Goal: Information Seeking & Learning: Learn about a topic

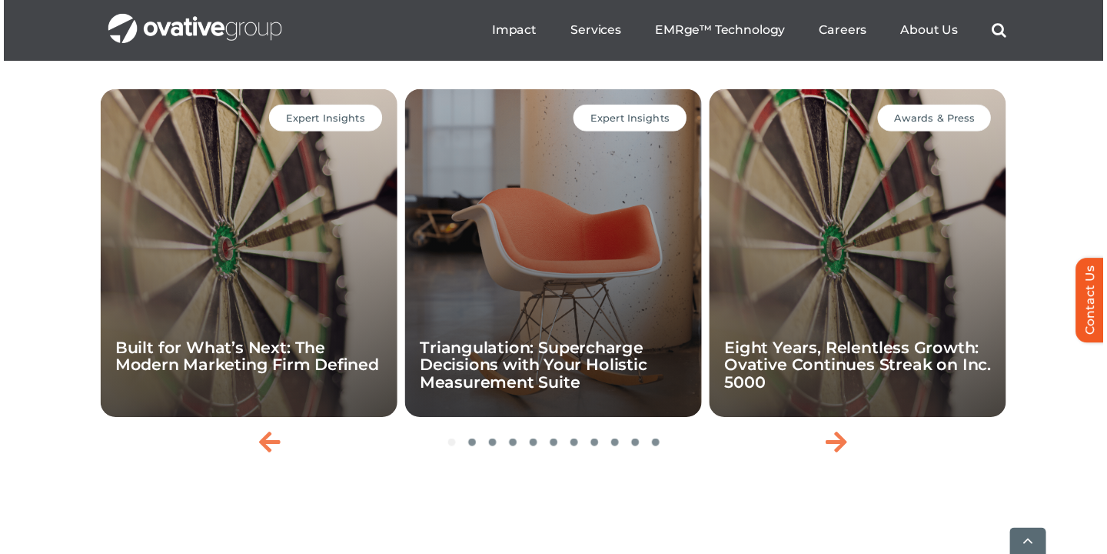
scroll to position [3312, 0]
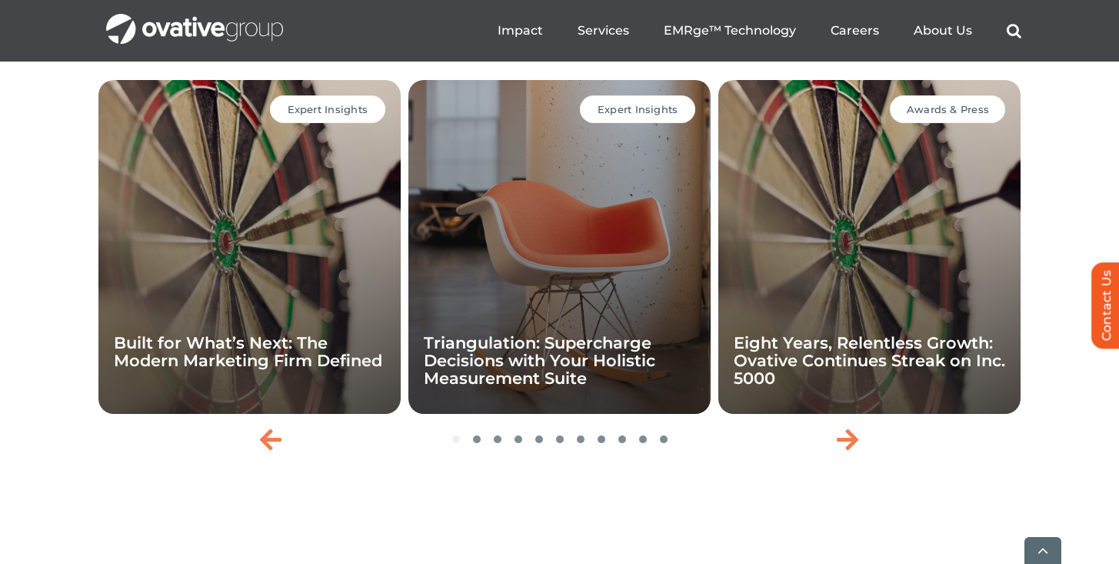
click at [198, 241] on div "Expert Insights Built for What’s Next: The Modern Marketing Firm Defined" at bounding box center [249, 247] width 302 height 334
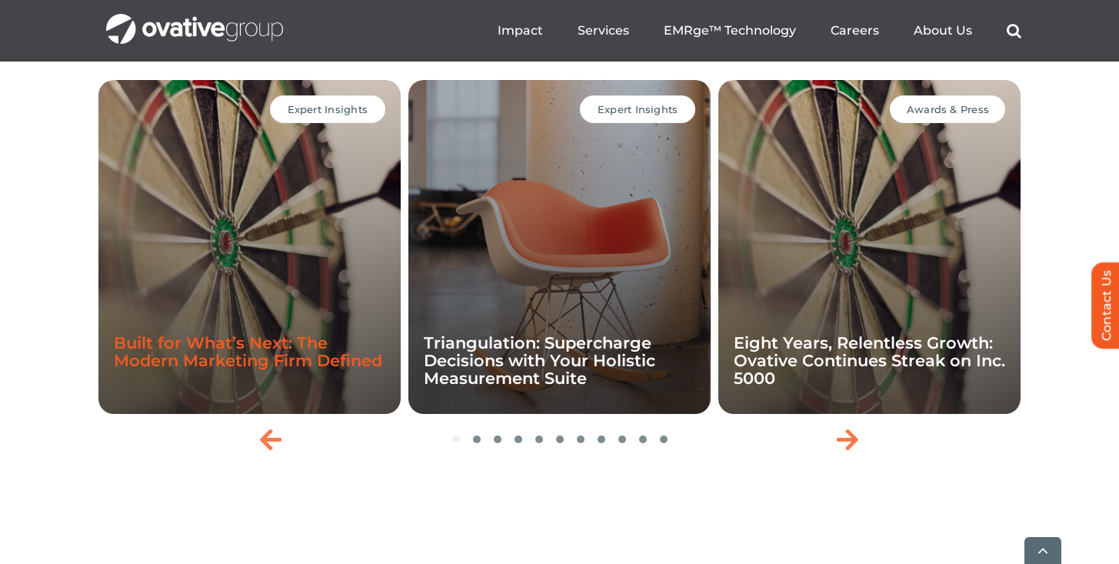
click at [261, 370] on link "Built for What’s Next: The Modern Marketing Firm Defined" at bounding box center [248, 351] width 268 height 37
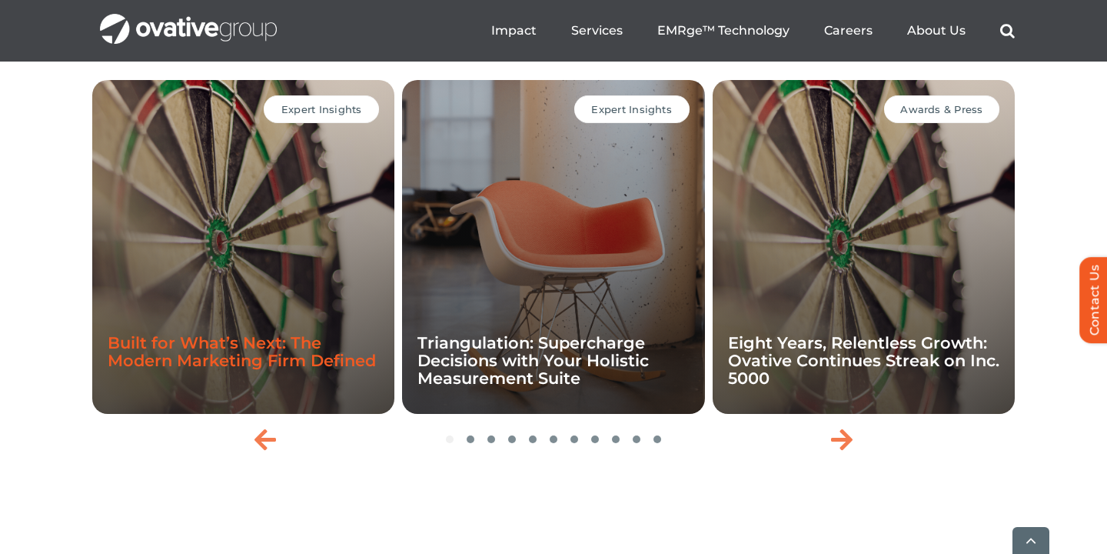
click at [321, 370] on link "Built for What’s Next: The Modern Marketing Firm Defined" at bounding box center [242, 351] width 268 height 37
click at [232, 370] on link "Built for What’s Next: The Modern Marketing Firm Defined" at bounding box center [242, 351] width 268 height 37
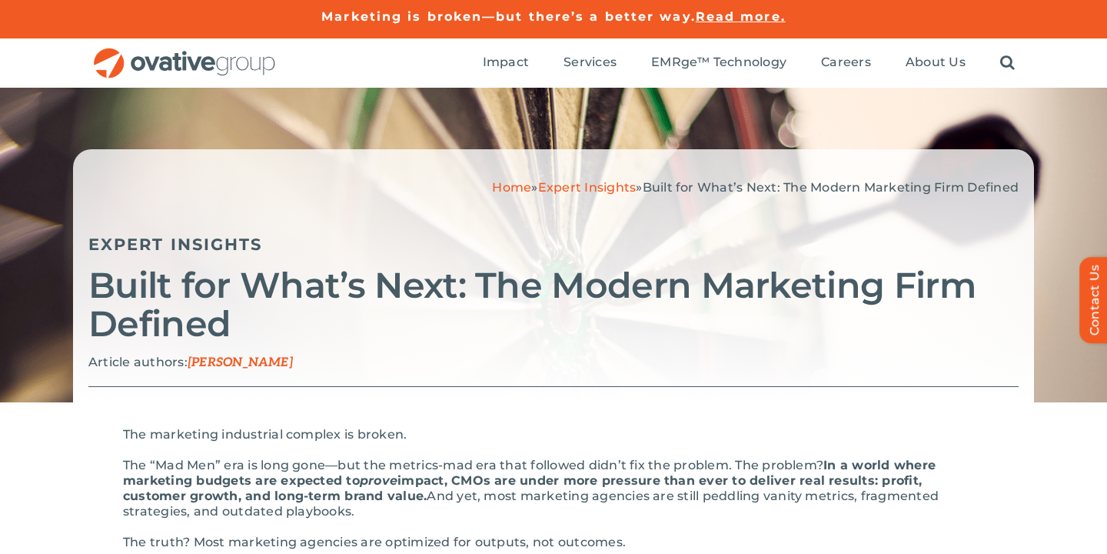
click at [572, 190] on link "Expert Insights" at bounding box center [587, 187] width 98 height 15
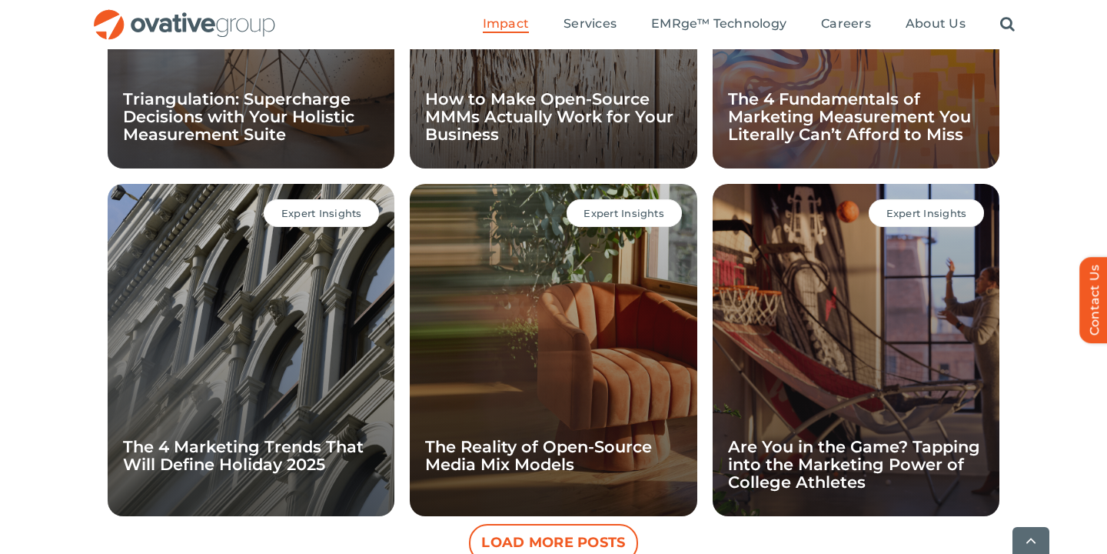
scroll to position [1446, 0]
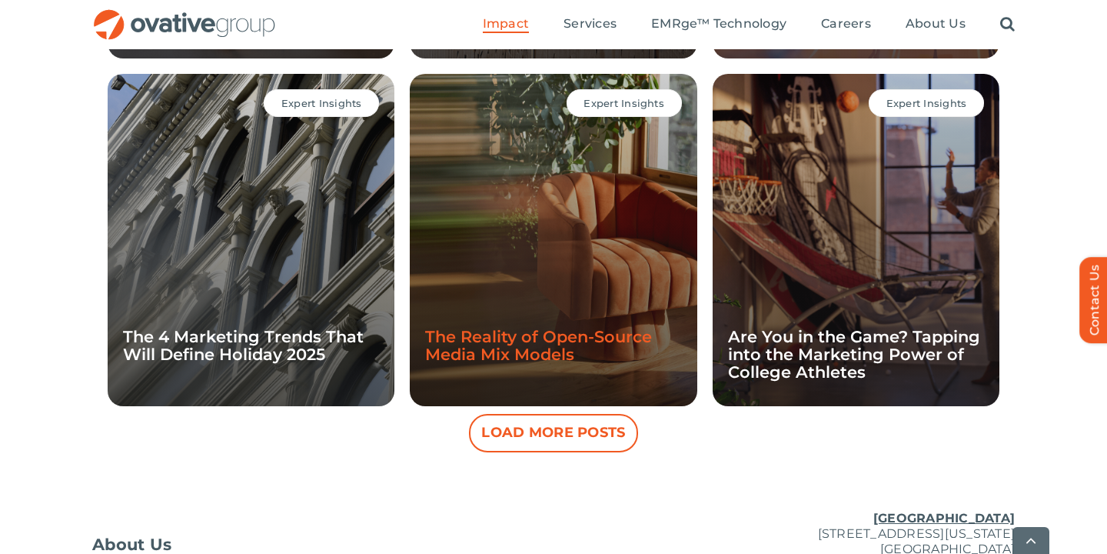
click at [552, 352] on link "The Reality of Open-Source Media Mix Models" at bounding box center [538, 345] width 227 height 37
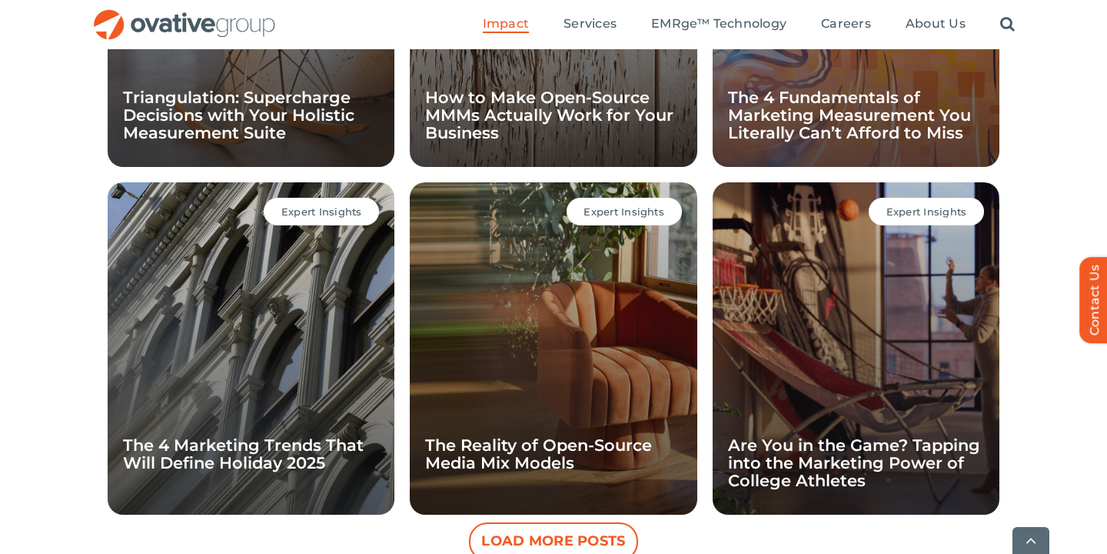
scroll to position [1477, 0]
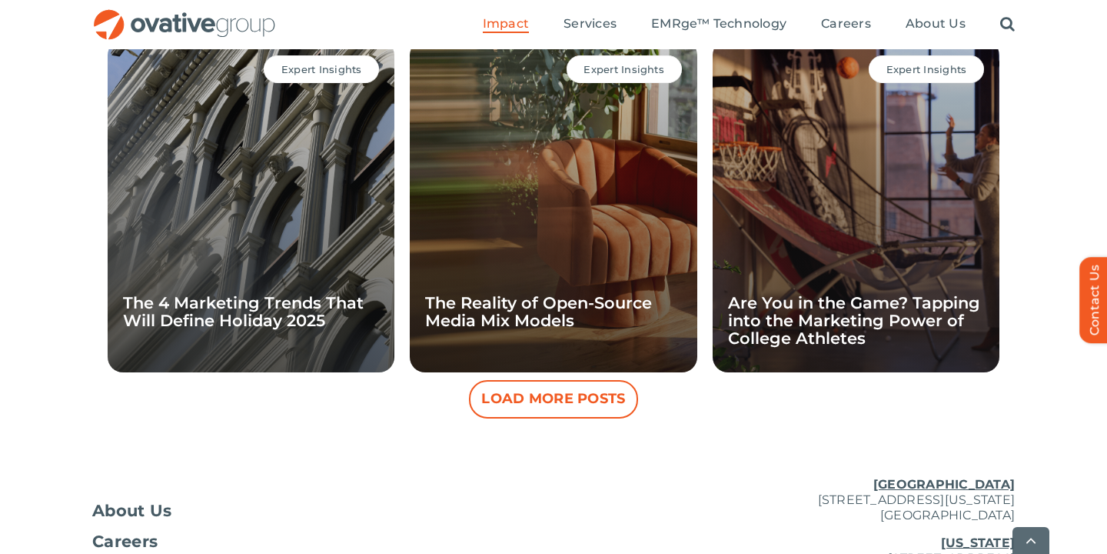
click at [582, 405] on button "Load More Posts" at bounding box center [553, 399] width 169 height 38
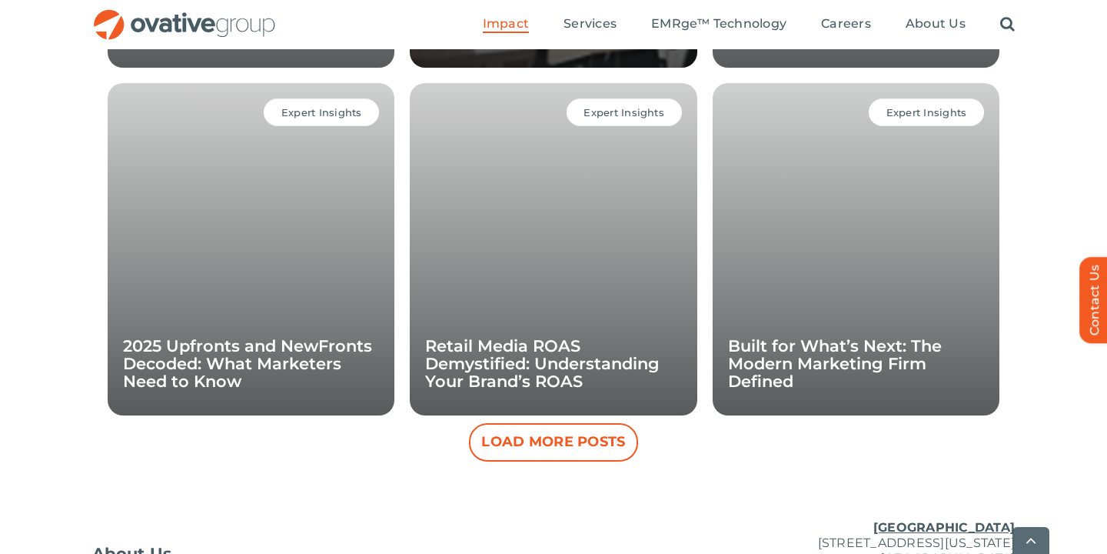
scroll to position [2180, 0]
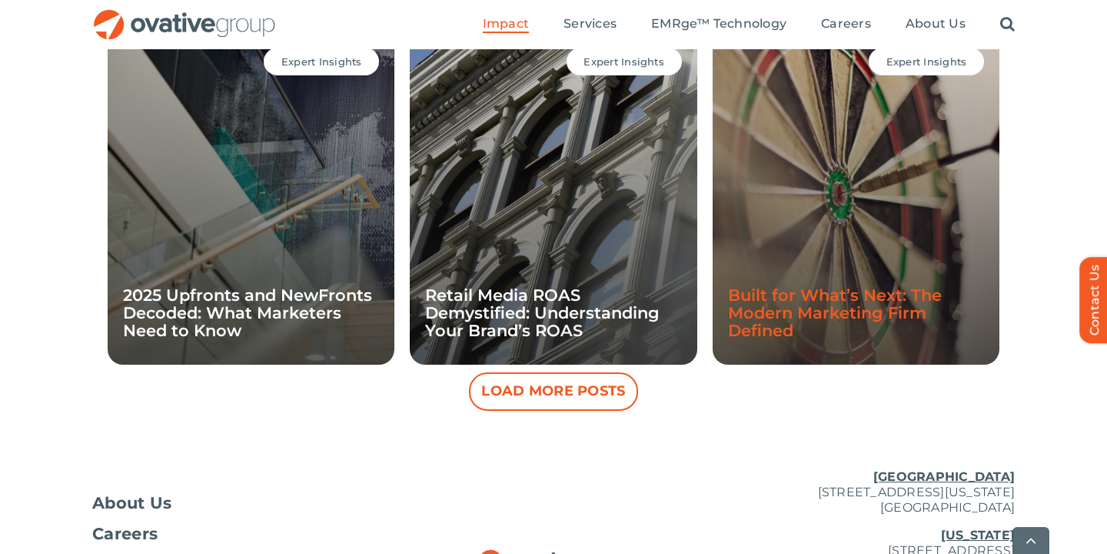
click at [830, 315] on link "Built for What’s Next: The Modern Marketing Firm Defined" at bounding box center [835, 312] width 214 height 55
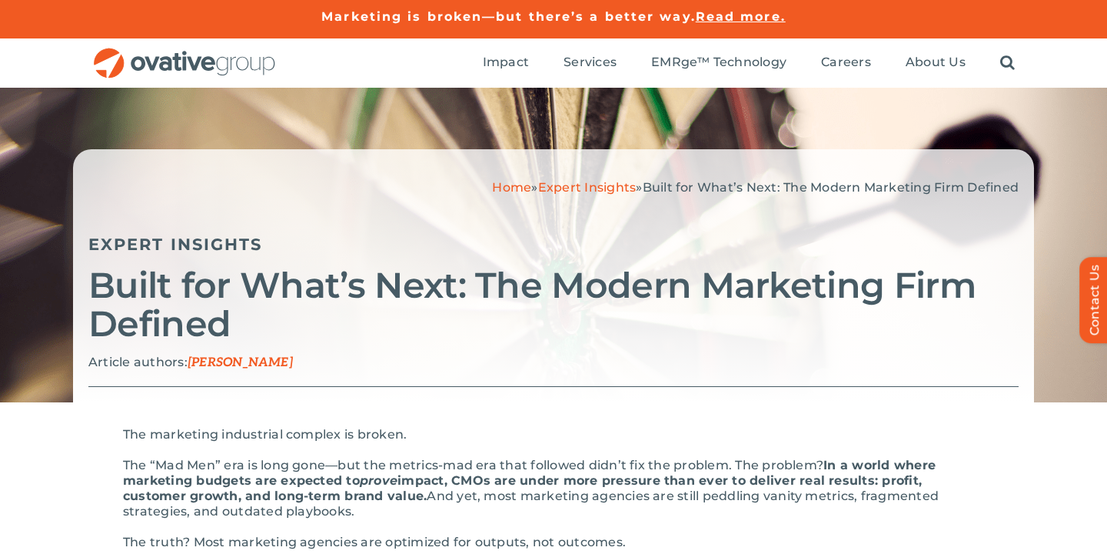
click at [237, 364] on span "Carrie Judisch" at bounding box center [240, 362] width 105 height 15
click at [243, 361] on span "Carrie Judisch" at bounding box center [240, 362] width 105 height 15
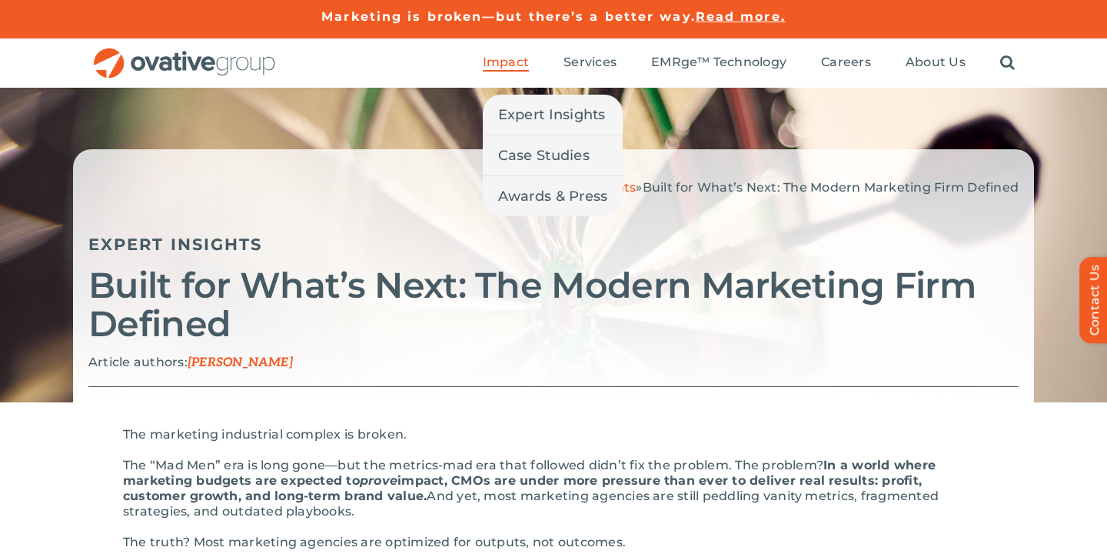
click at [517, 72] on li "Impact Expert Insights Case Studies Awards & Press" at bounding box center [506, 63] width 46 height 17
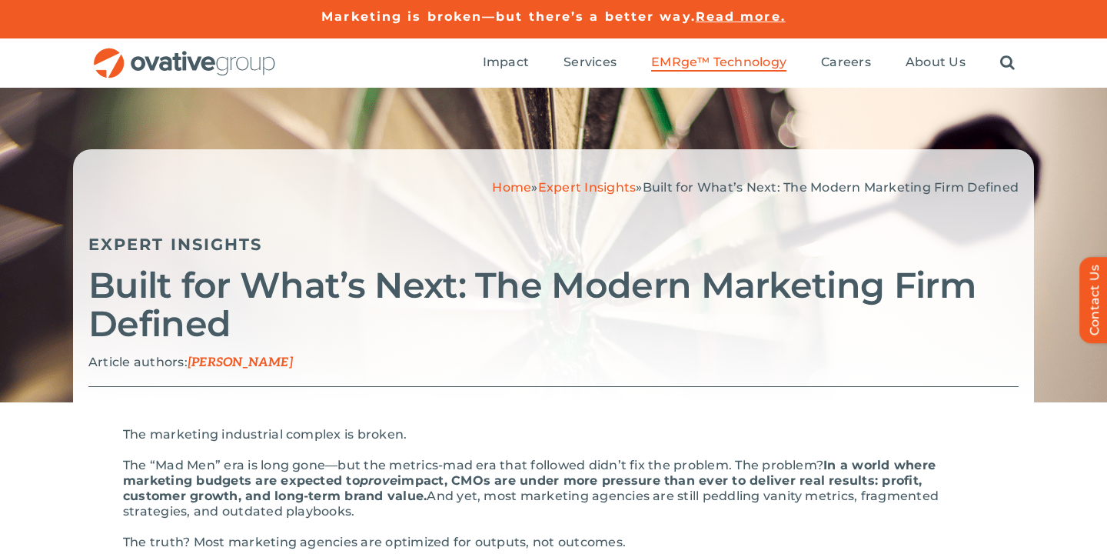
click at [686, 55] on span "EMRge™ Technology" at bounding box center [718, 62] width 135 height 15
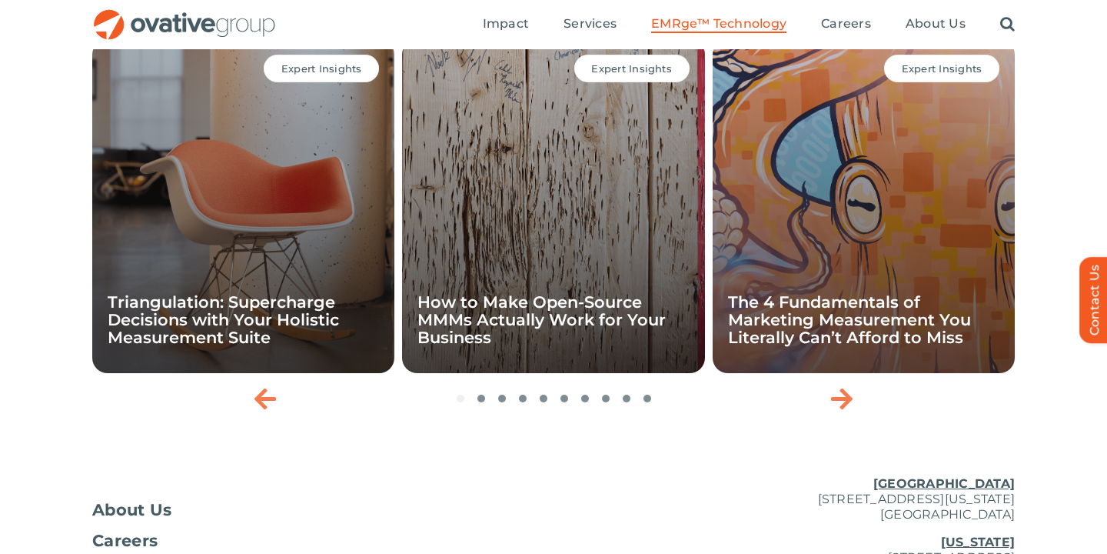
scroll to position [5043, 0]
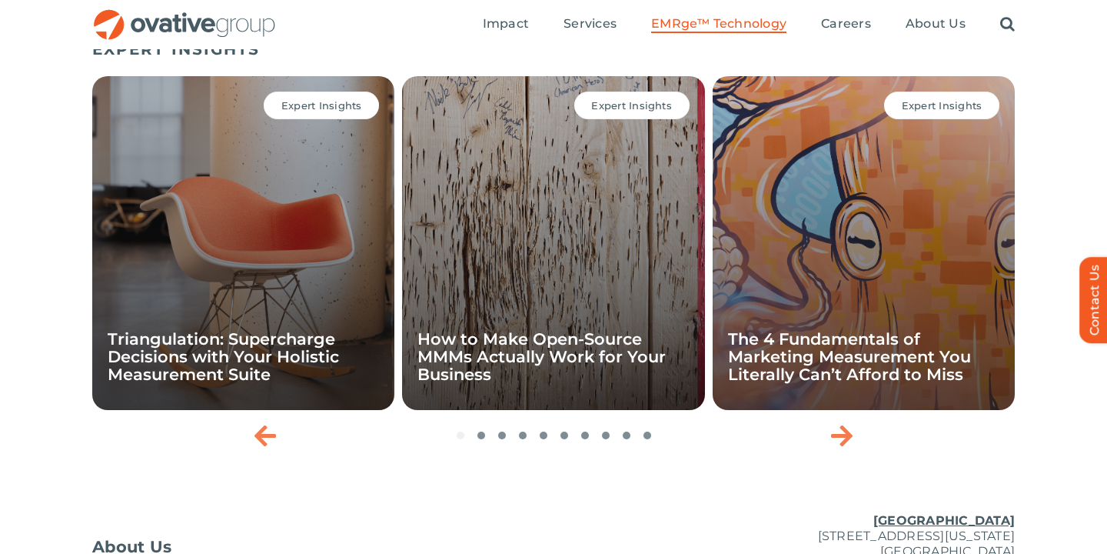
click at [844, 333] on div "Expert Insights The 4 Fundamentals of Marketing Measurement You Literally Can’t…" at bounding box center [864, 243] width 302 height 334
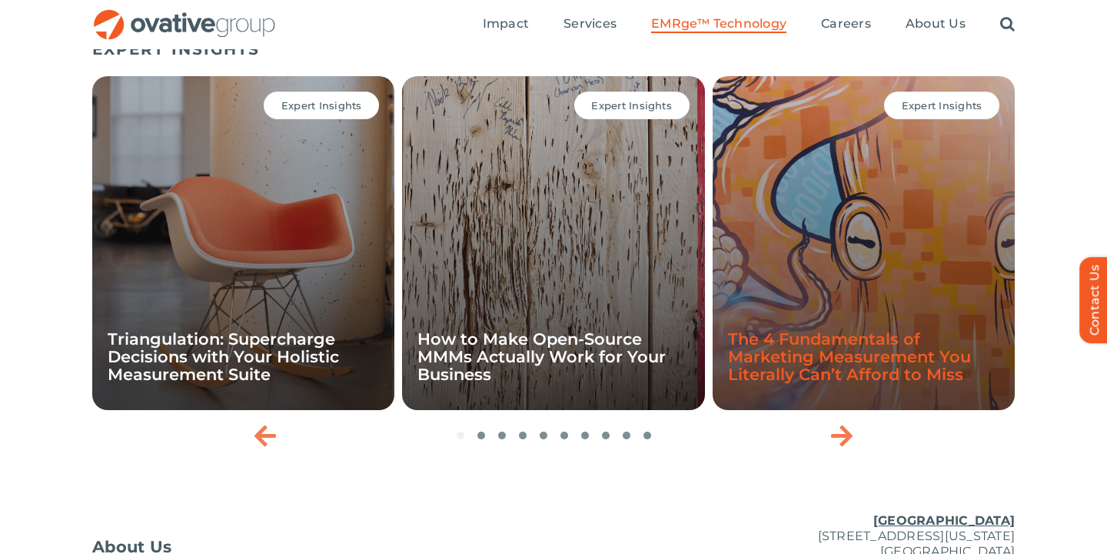
click at [833, 384] on link "The 4 Fundamentals of Marketing Measurement You Literally Can’t Afford to Miss" at bounding box center [849, 356] width 243 height 55
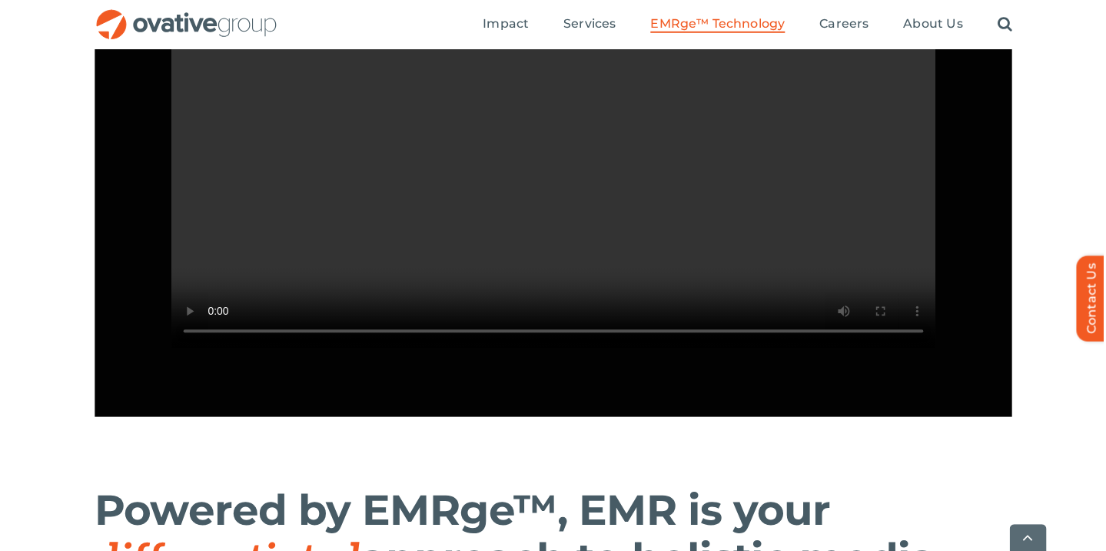
scroll to position [1582, 0]
